Goal: Navigation & Orientation: Find specific page/section

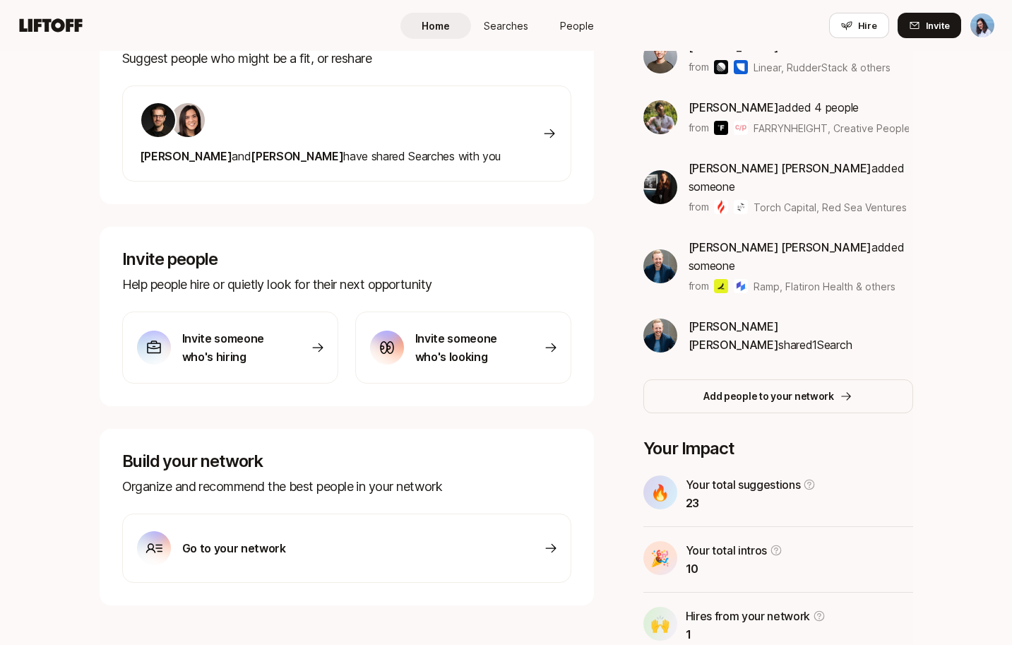
scroll to position [279, 0]
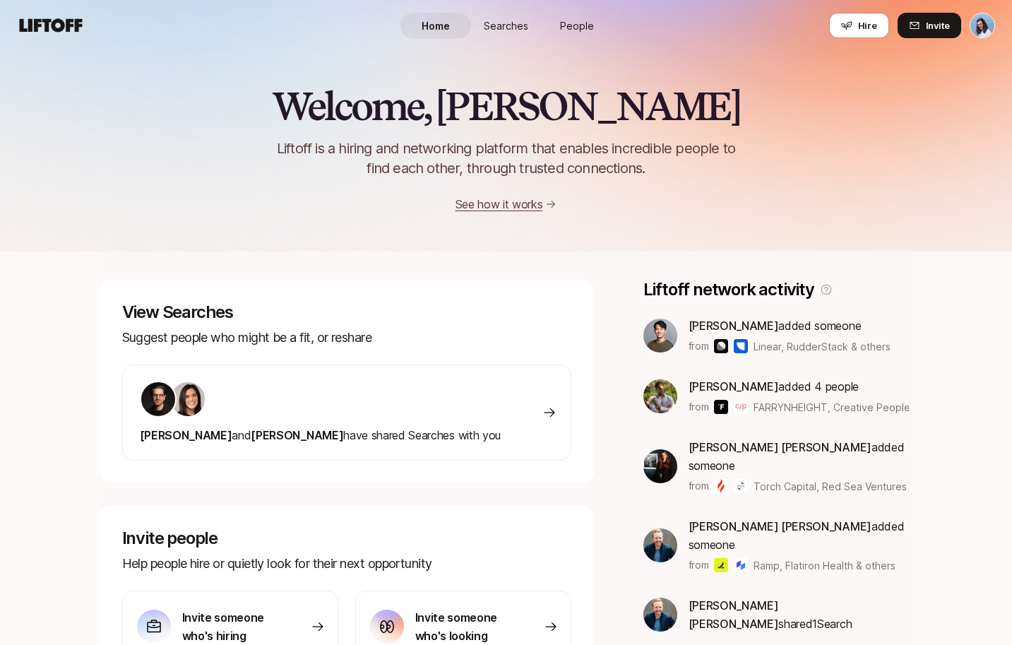
click at [518, 25] on span "Searches" at bounding box center [506, 25] width 44 height 15
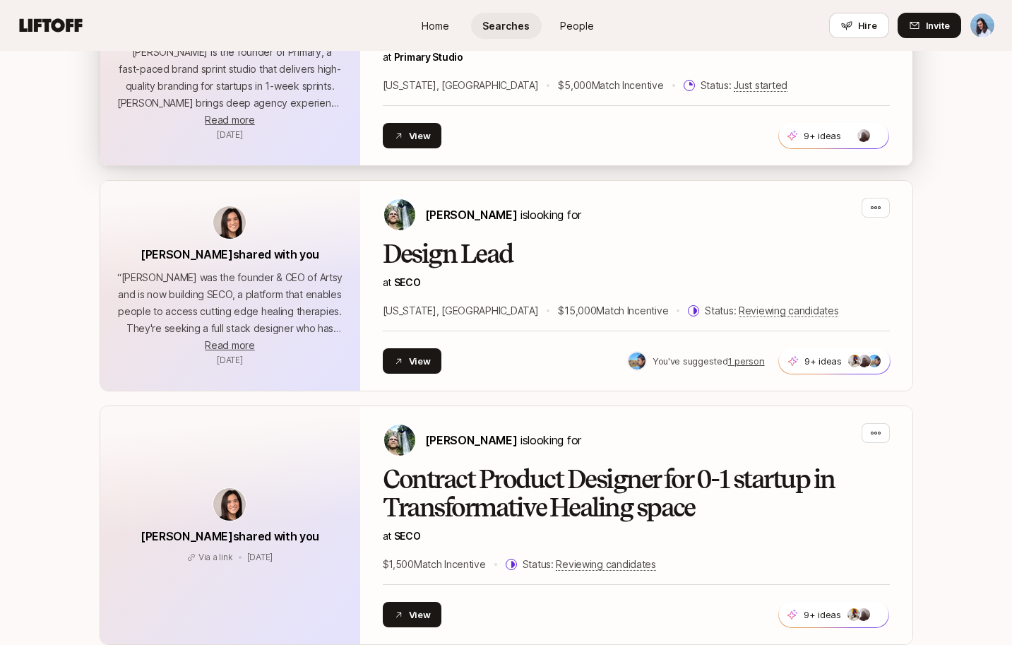
scroll to position [448, 0]
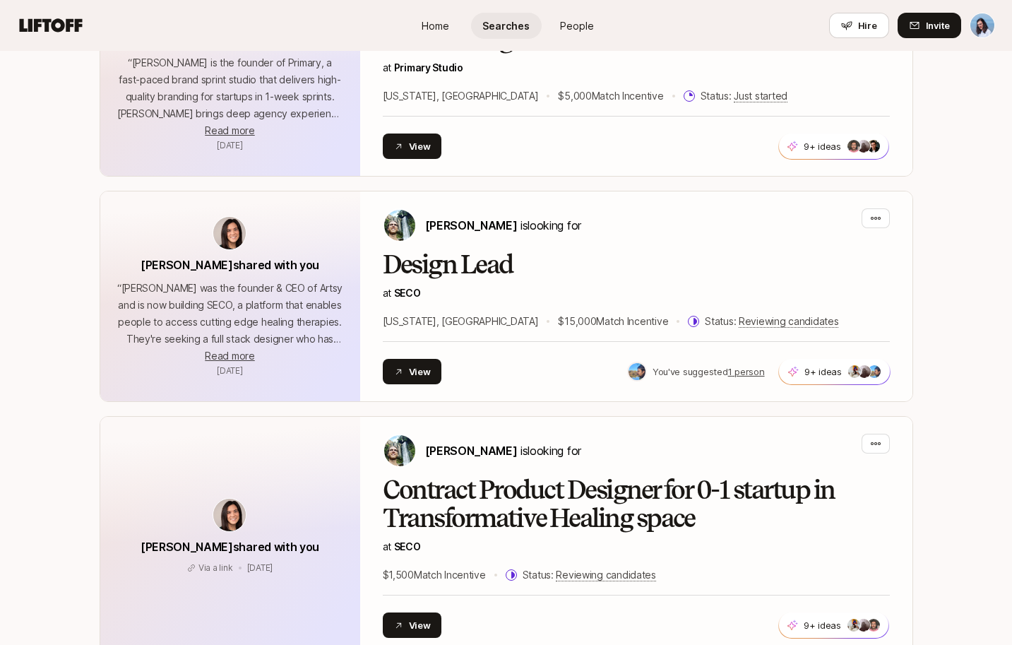
click at [47, 20] on icon at bounding box center [51, 24] width 63 height 13
